Goal: Navigation & Orientation: Find specific page/section

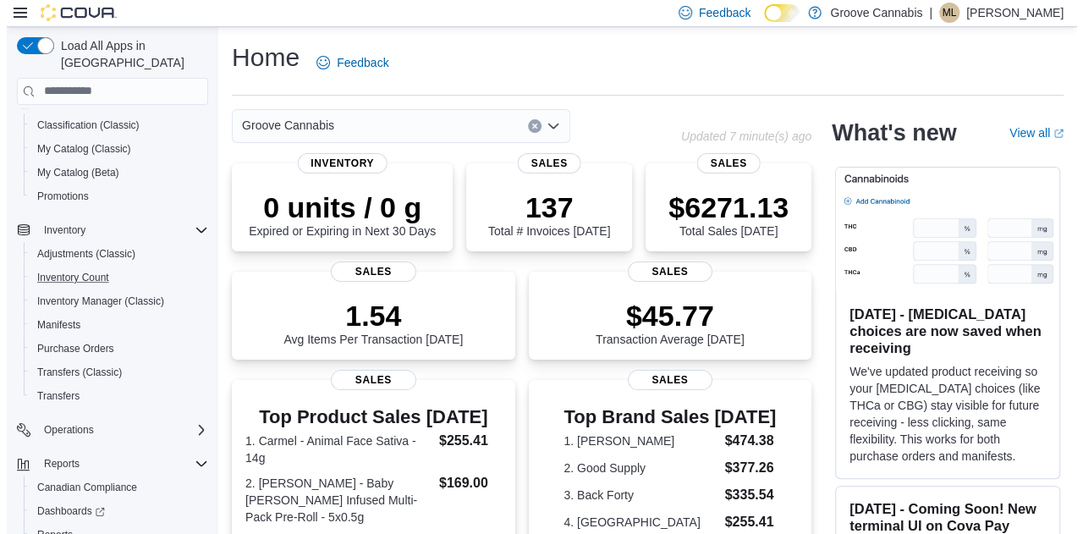
scroll to position [134, 0]
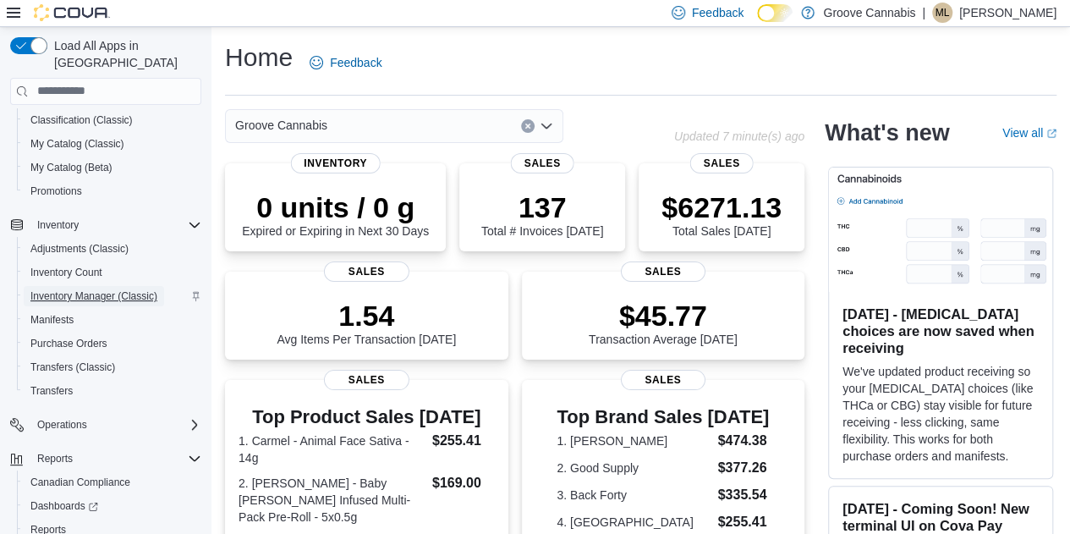
click at [69, 289] on span "Inventory Manager (Classic)" at bounding box center [93, 296] width 127 height 14
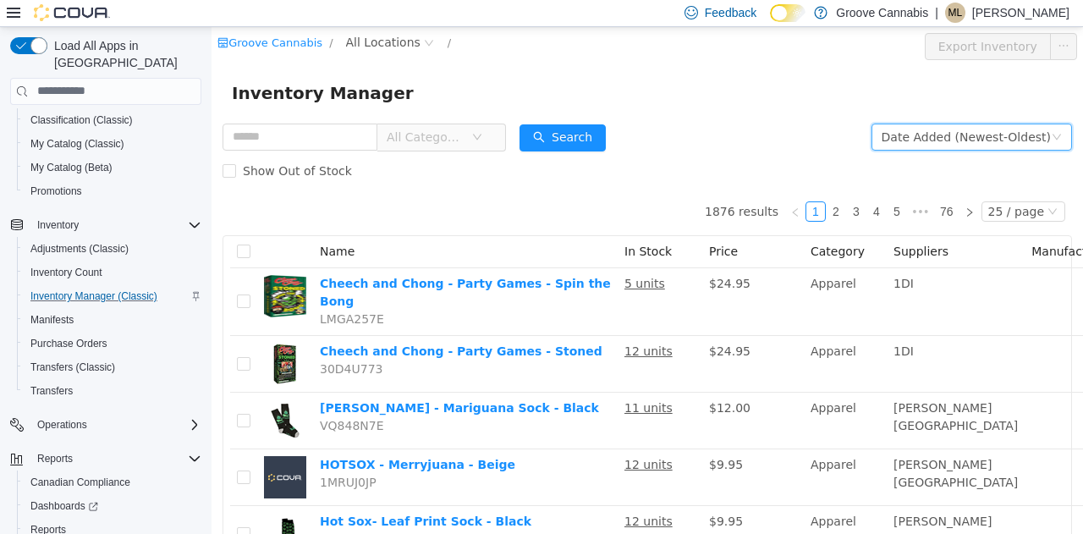
click at [1001, 131] on div "Date Added (Newest-Oldest)" at bounding box center [966, 136] width 169 height 25
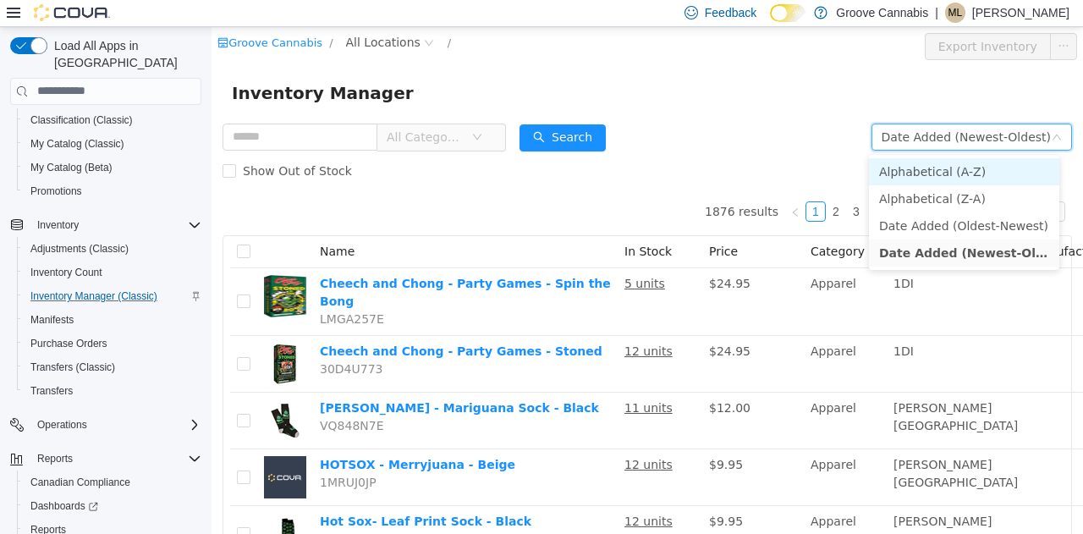
click at [914, 168] on li "Alphabetical (A-Z)" at bounding box center [964, 170] width 190 height 27
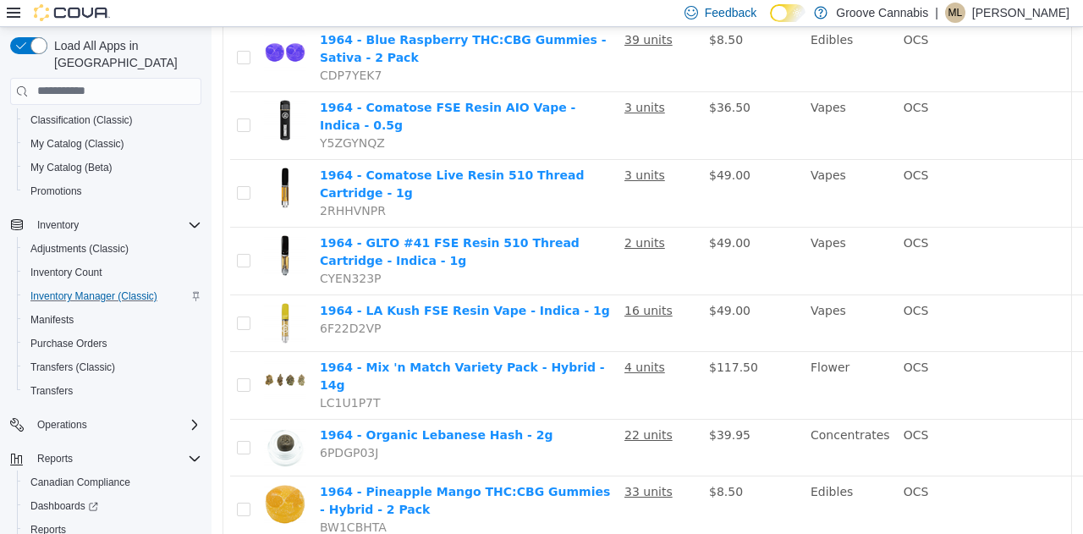
scroll to position [1303, 0]
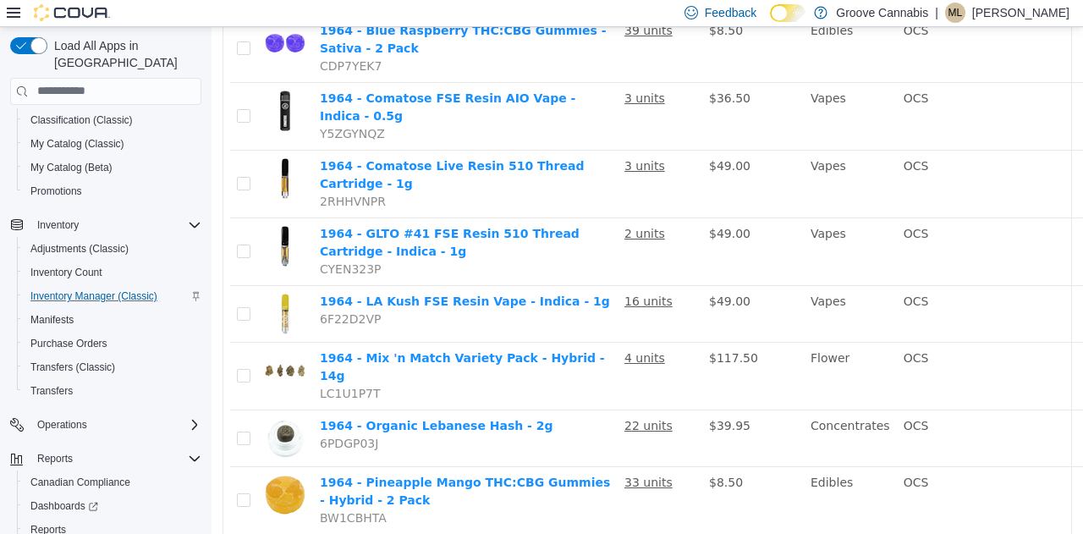
click at [1009, 468] on li "50 / page" at bounding box center [1016, 470] width 82 height 27
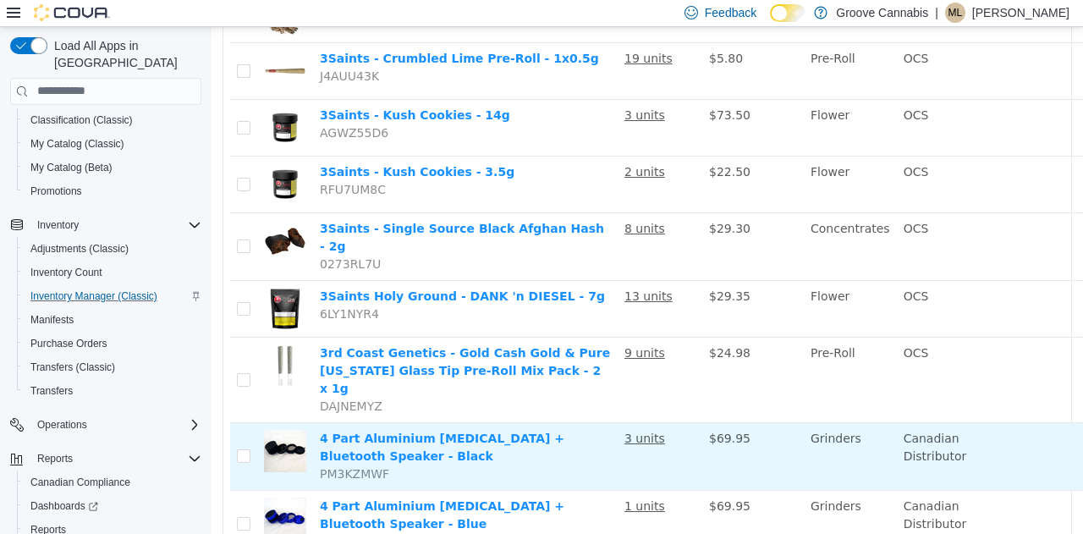
scroll to position [2780, 0]
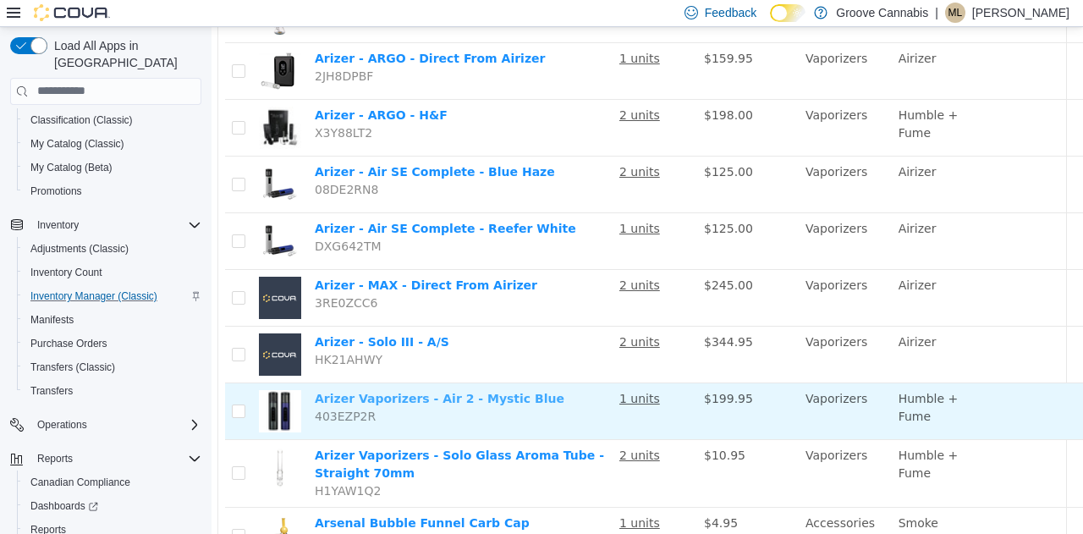
scroll to position [2758, 5]
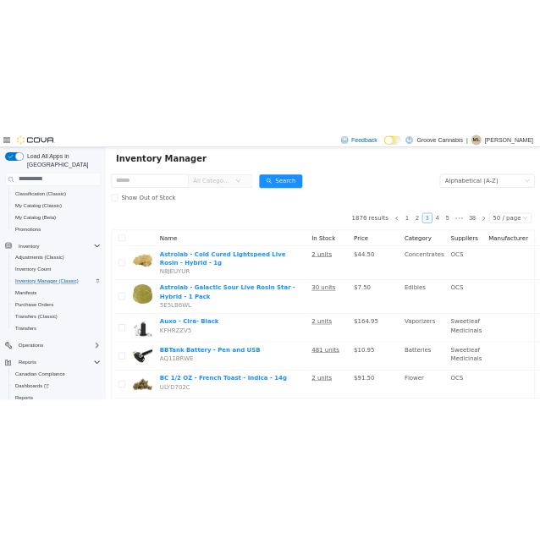
scroll to position [52, 0]
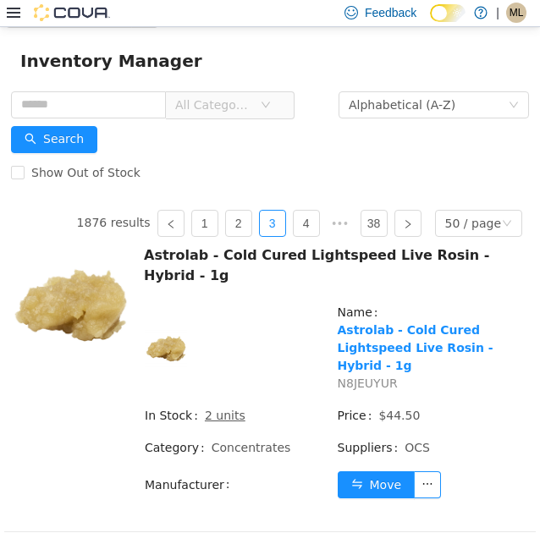
click at [276, 405] on td "In Stock 2 units" at bounding box center [240, 421] width 193 height 32
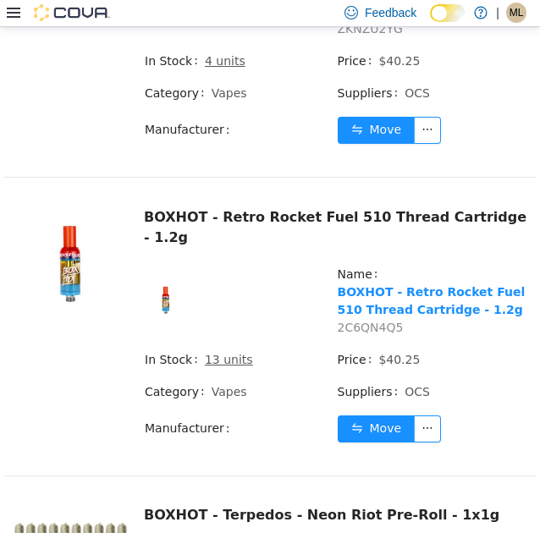
scroll to position [13963, 0]
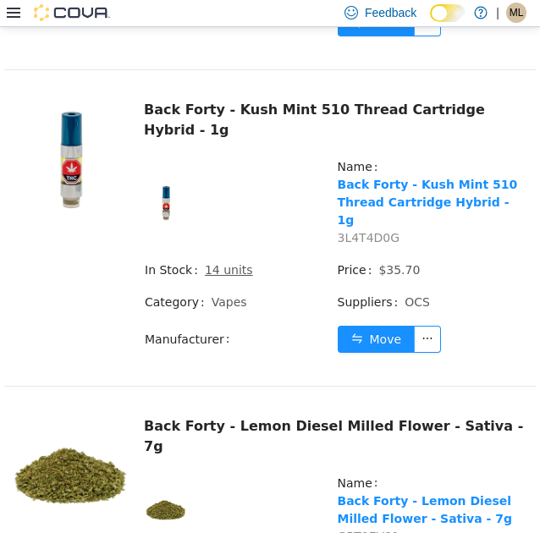
scroll to position [6310, 0]
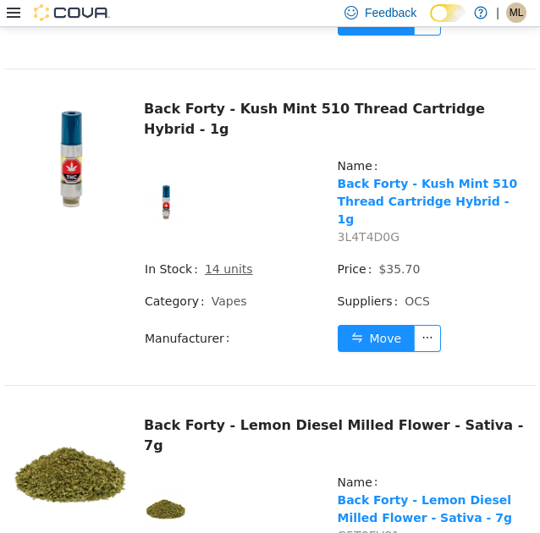
click at [278, 472] on td at bounding box center [240, 514] width 193 height 85
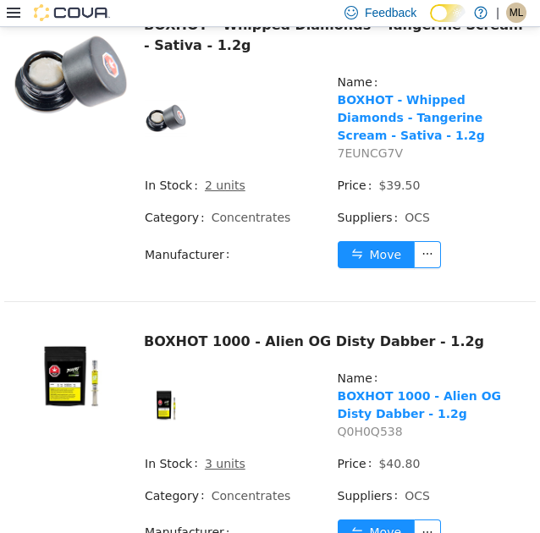
scroll to position [0, 0]
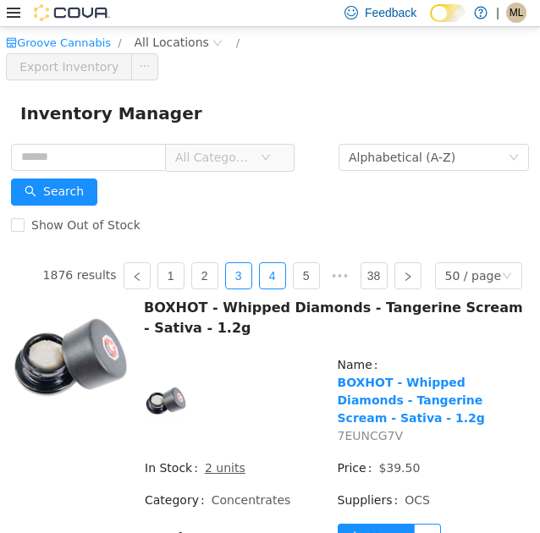
click at [232, 275] on link "3" at bounding box center [238, 274] width 25 height 25
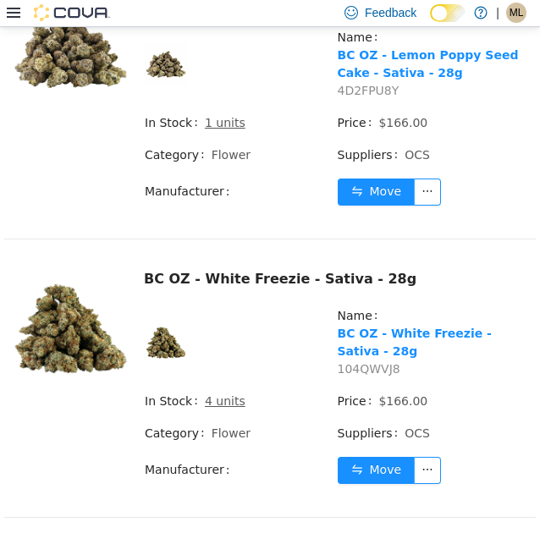
scroll to position [4160, 0]
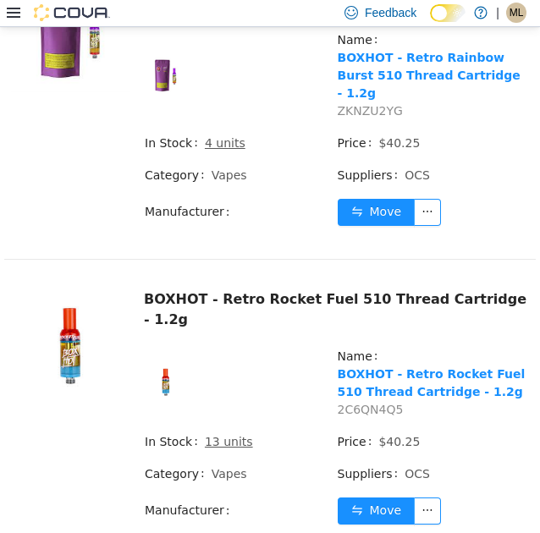
scroll to position [13963, 0]
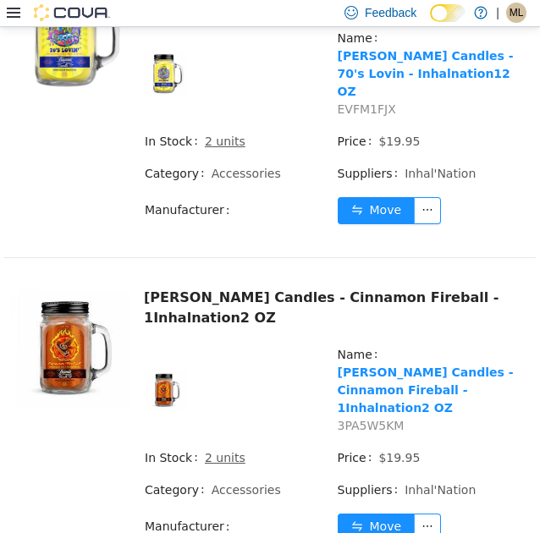
scroll to position [14125, 0]
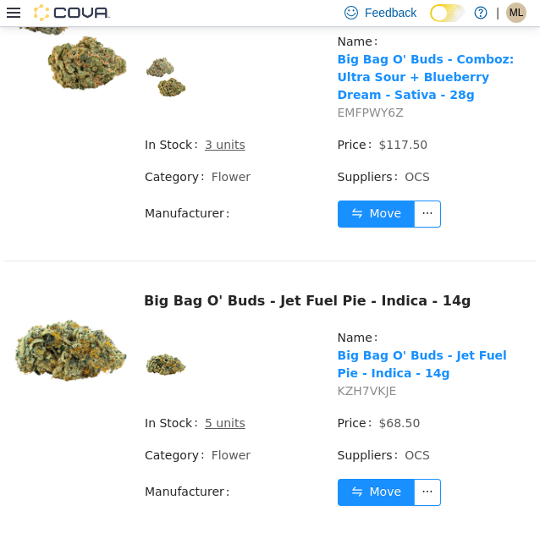
scroll to position [3143, 0]
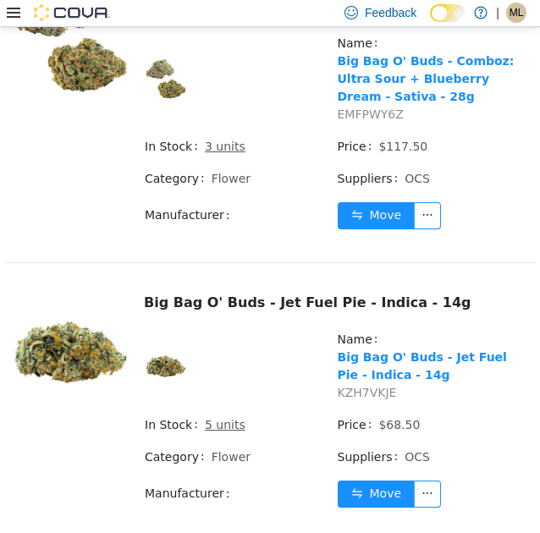
click at [72, 191] on div "Big Bag O' Buds - Comboz: Ultra Sour + Blueberry Dream - Sativa - 28g Name Big …" at bounding box center [269, 129] width 531 height 308
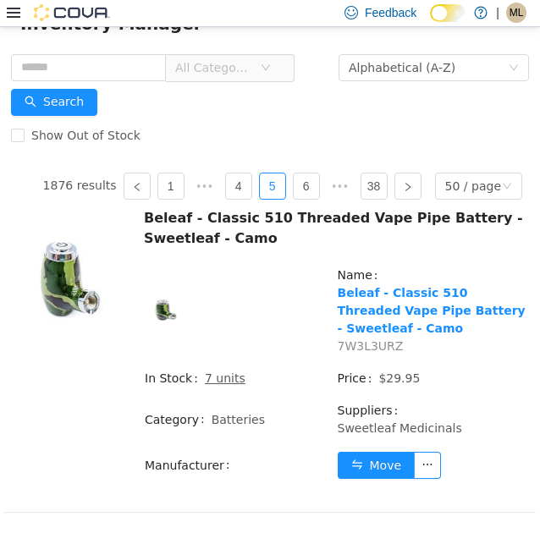
scroll to position [0, 0]
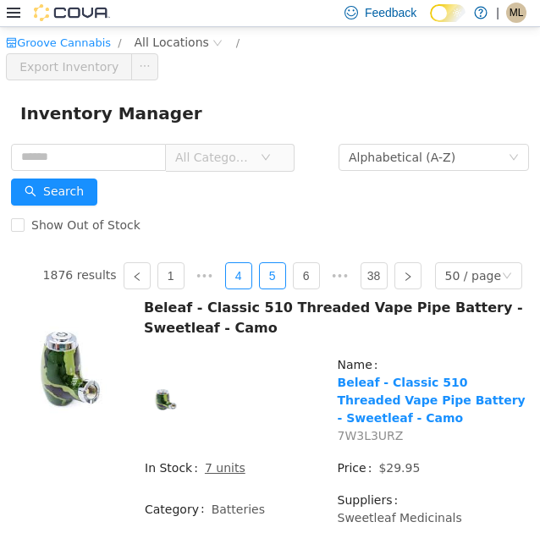
click at [226, 276] on link "4" at bounding box center [238, 274] width 25 height 25
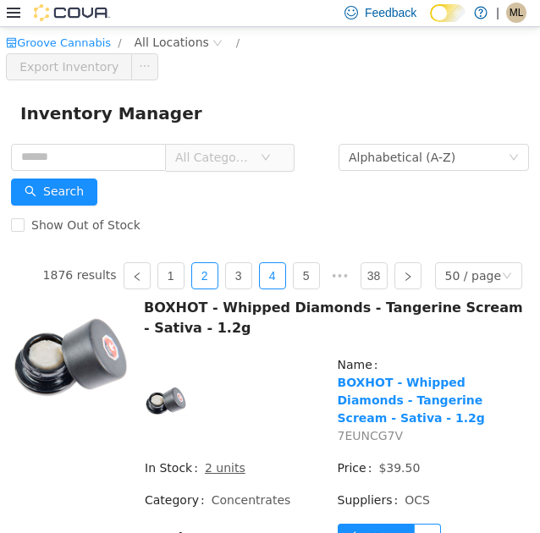
click at [205, 280] on link "2" at bounding box center [204, 274] width 25 height 25
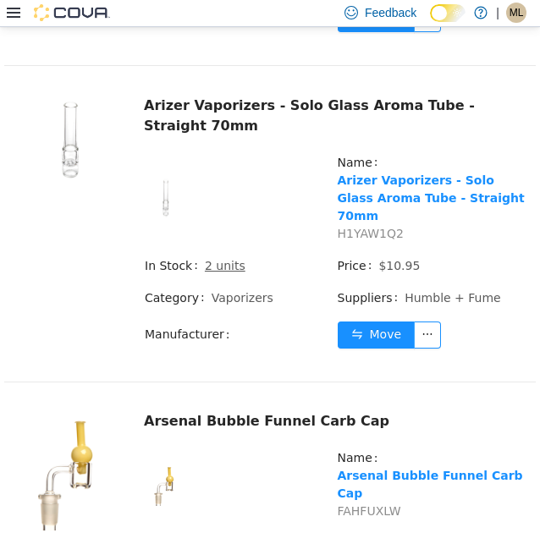
scroll to position [13812, 0]
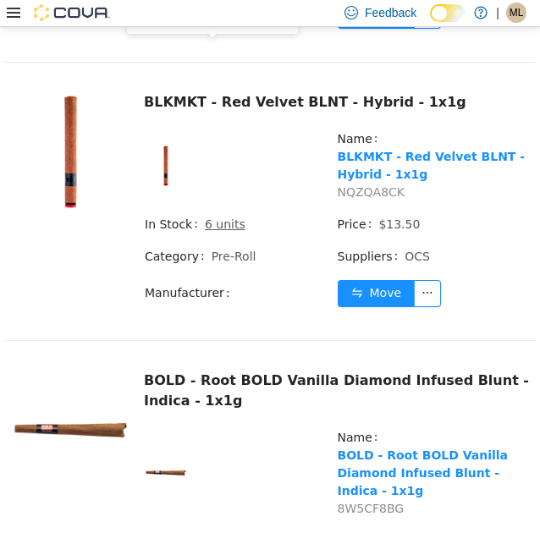
scroll to position [8737, 0]
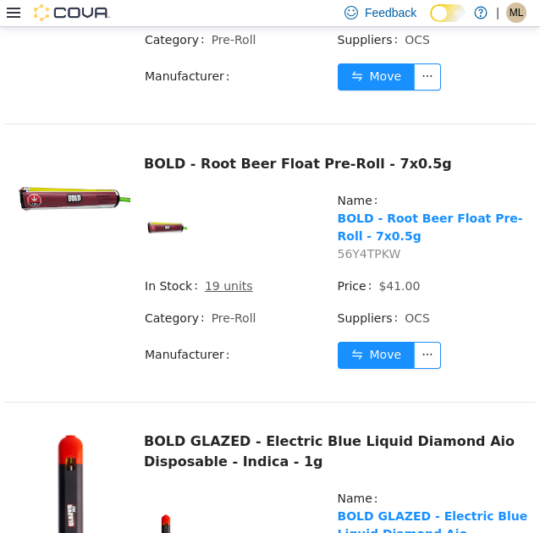
scroll to position [10105, 0]
